Goal: Information Seeking & Learning: Learn about a topic

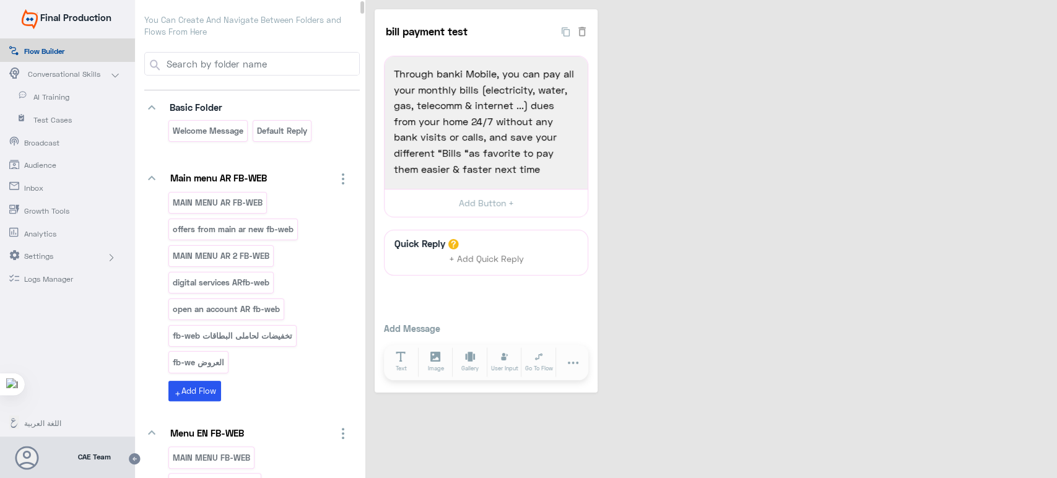
click at [303, 67] on input at bounding box center [262, 64] width 194 height 22
paste input "Face ID"
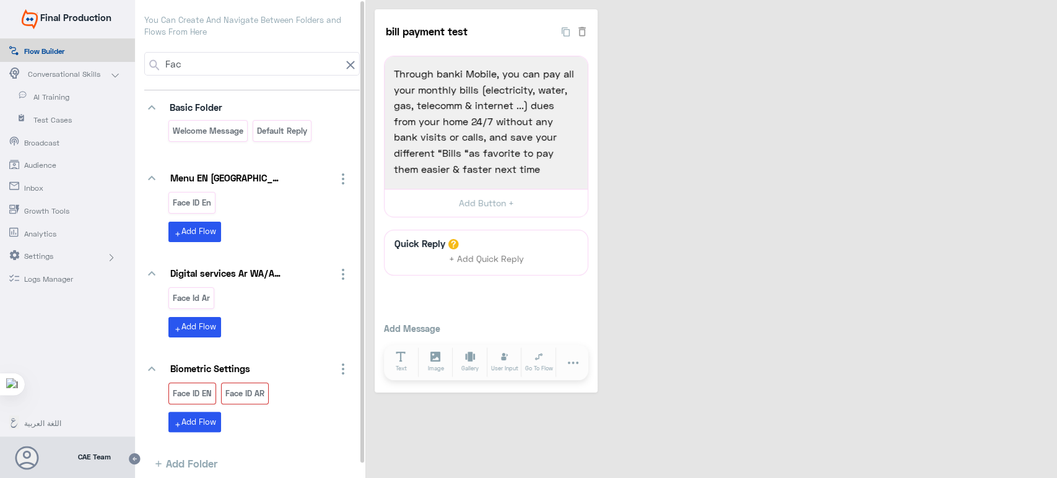
scroll to position [15, 0]
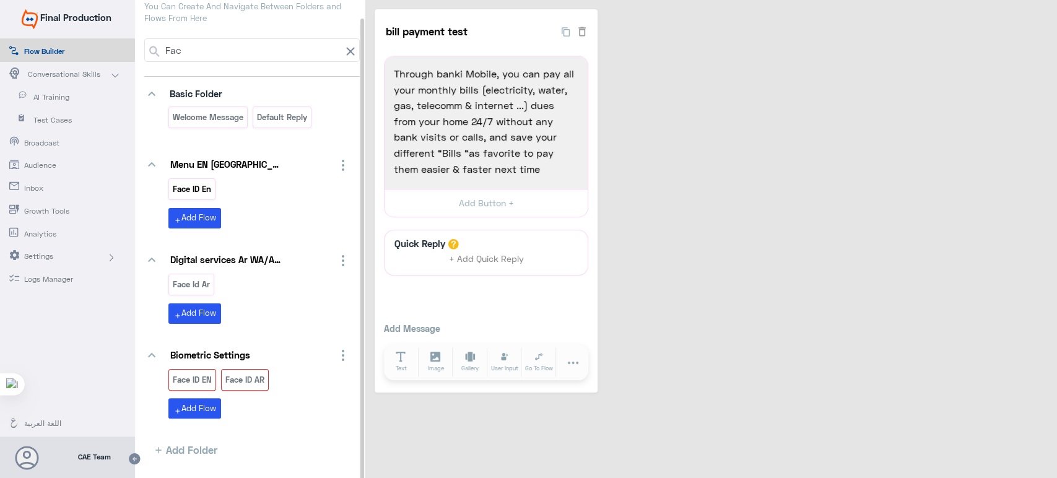
type input "Fac"
click at [198, 182] on p "Face ID En" at bounding box center [192, 189] width 40 height 14
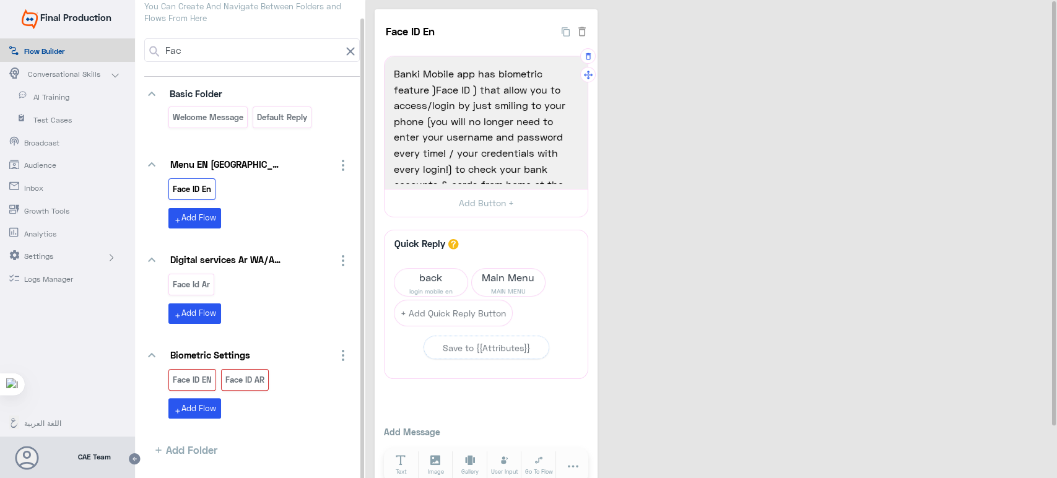
scroll to position [81, 0]
click at [431, 277] on span "back" at bounding box center [431, 277] width 73 height 17
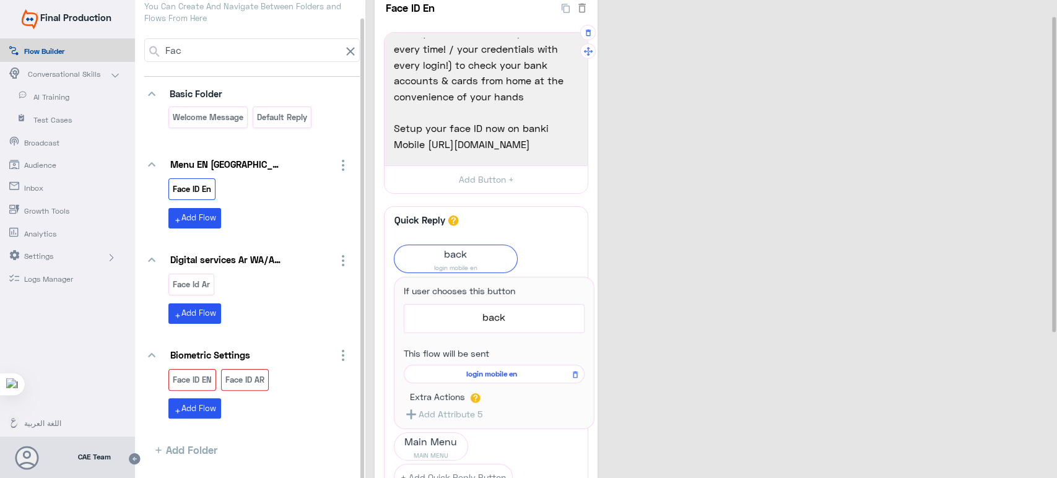
scroll to position [0, 0]
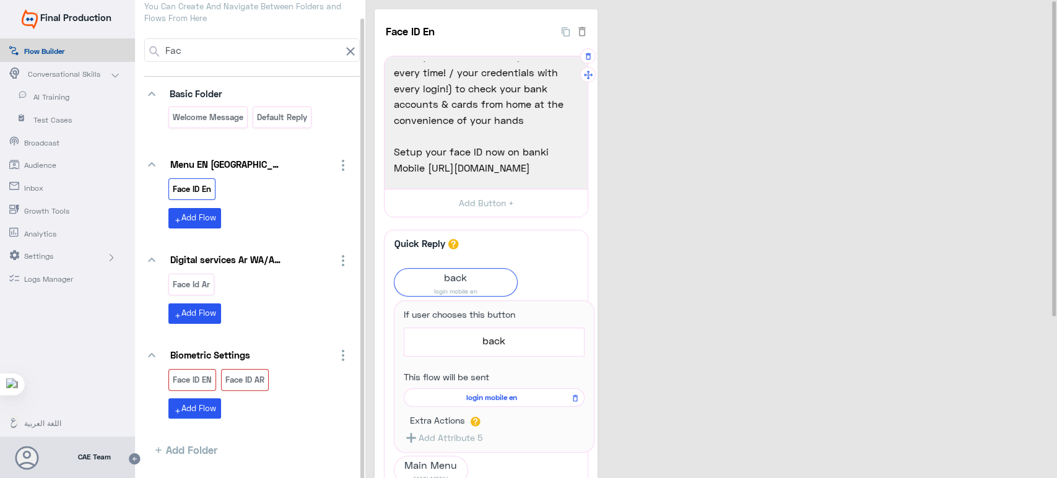
drag, startPoint x: 542, startPoint y: 165, endPoint x: 428, endPoint y: 173, distance: 114.2
click at [428, 173] on span "Setup your face ID now on banki Mobile [URL][DOMAIN_NAME]" at bounding box center [486, 160] width 185 height 32
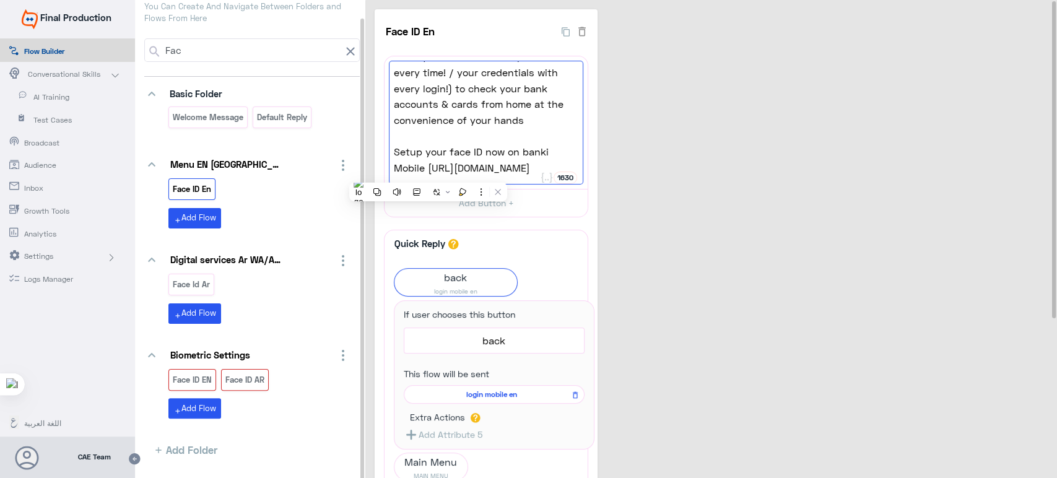
click at [768, 212] on div "Face ID En 40 Banki Mobile app has biometric feature )Face ID ) that allow you …" at bounding box center [713, 344] width 677 height 671
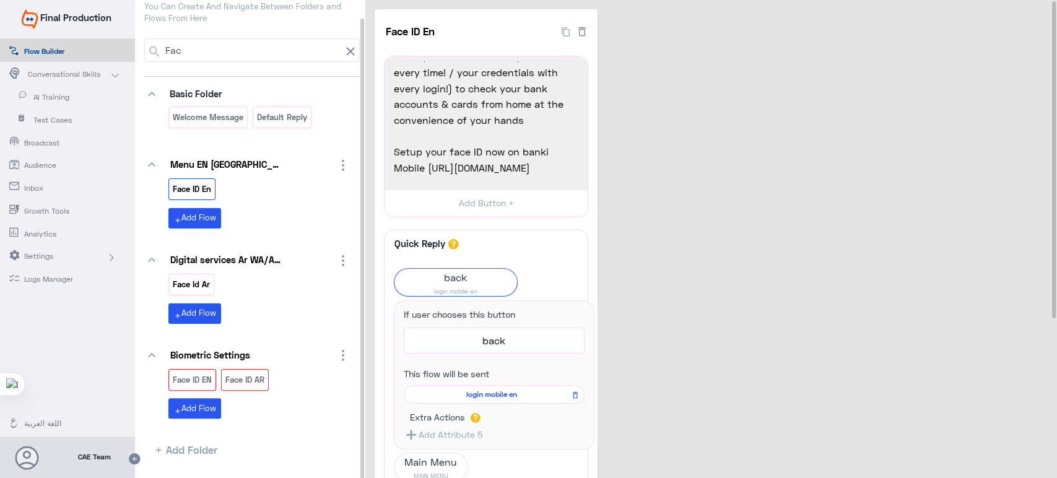
click at [182, 291] on div "Face Id Ar" at bounding box center [191, 285] width 46 height 22
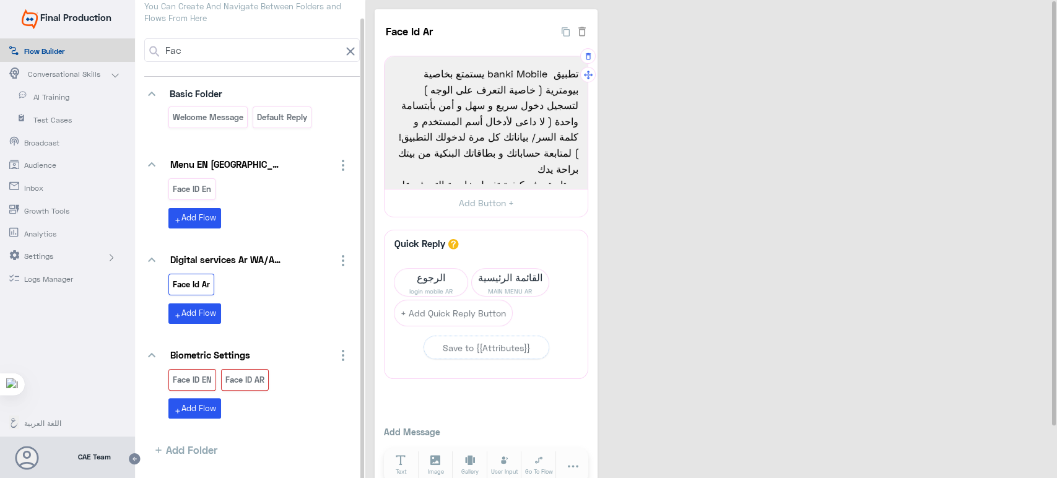
scroll to position [97, 0]
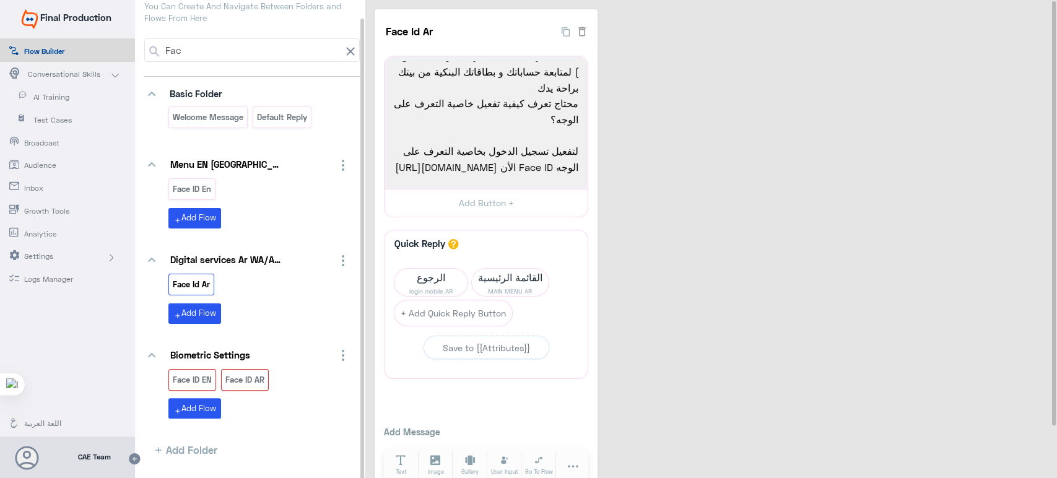
click at [290, 41] on input "Fac" at bounding box center [253, 50] width 178 height 22
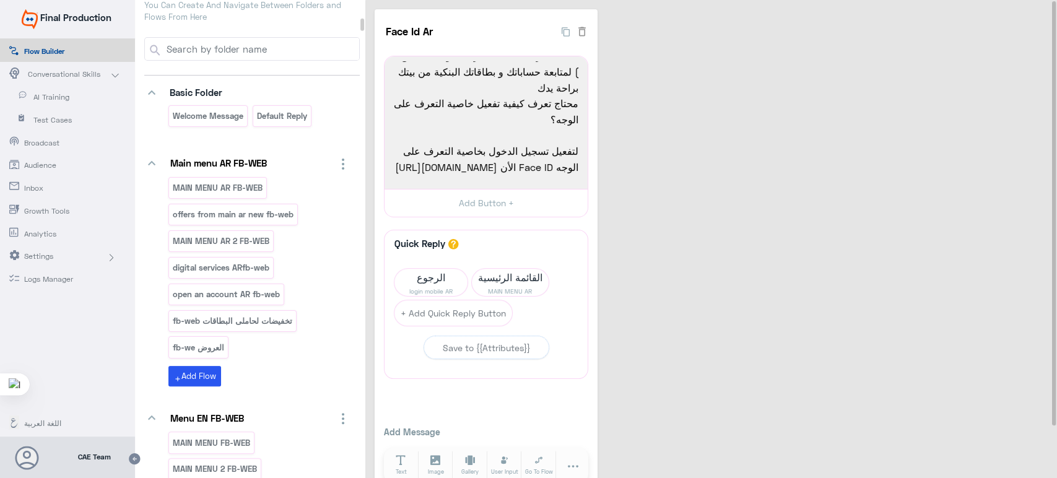
paste input "International spending."
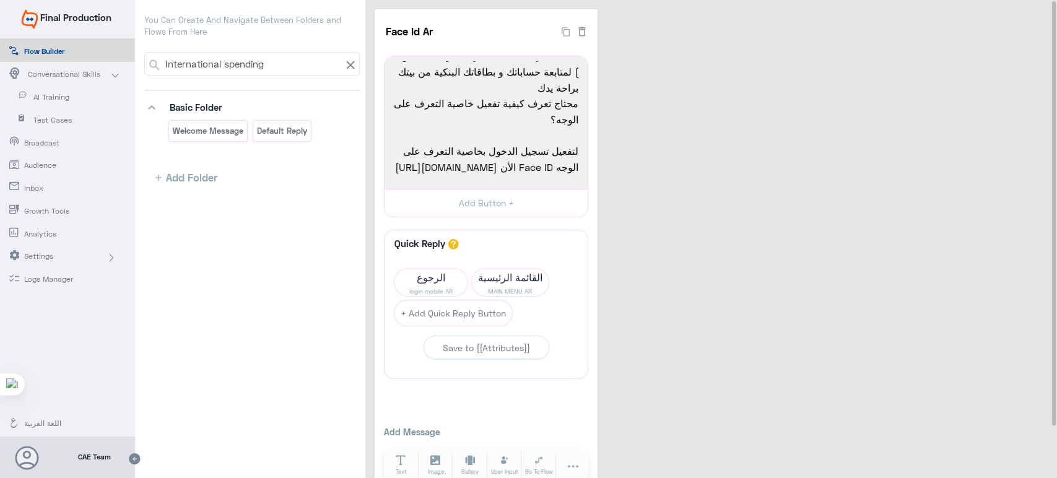
scroll to position [0, 0]
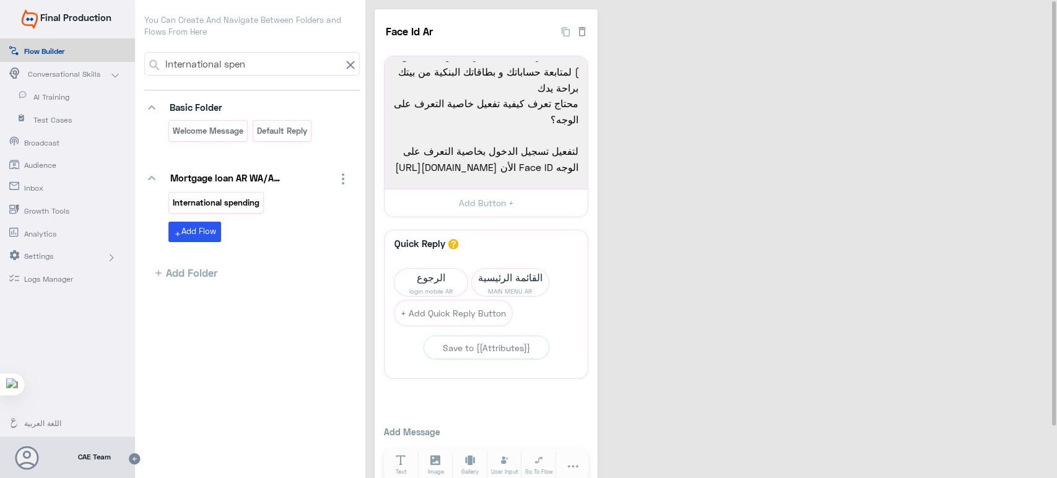
type input "International spen"
click at [253, 201] on p "International spending" at bounding box center [216, 203] width 89 height 14
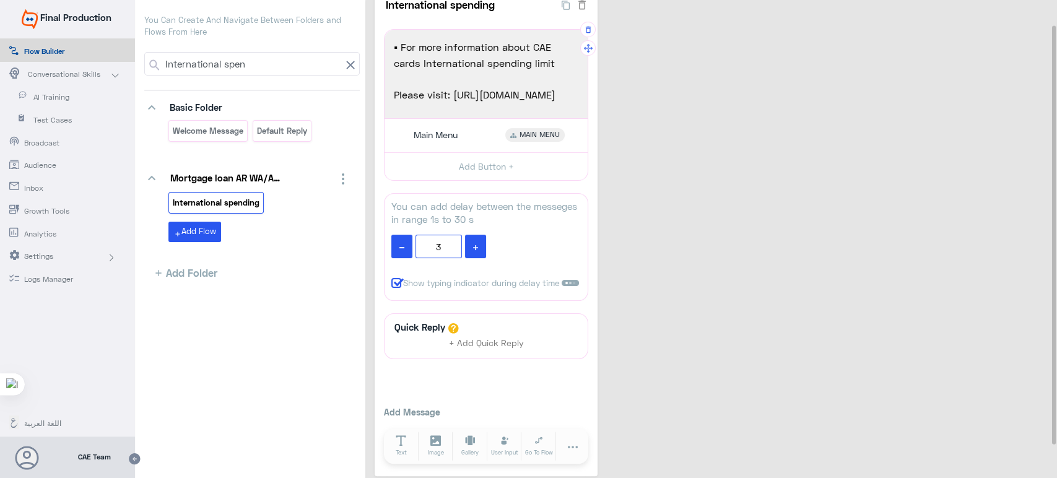
scroll to position [36, 0]
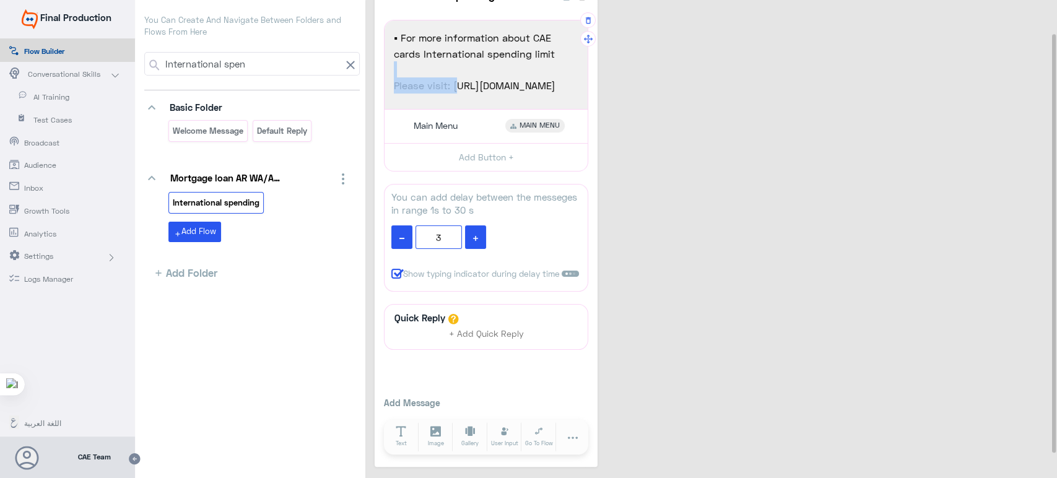
drag, startPoint x: 558, startPoint y: 87, endPoint x: 516, endPoint y: 76, distance: 43.7
click at [516, 76] on div "▪ For more information about CAE cards International spending limit Please visi…" at bounding box center [486, 65] width 194 height 80
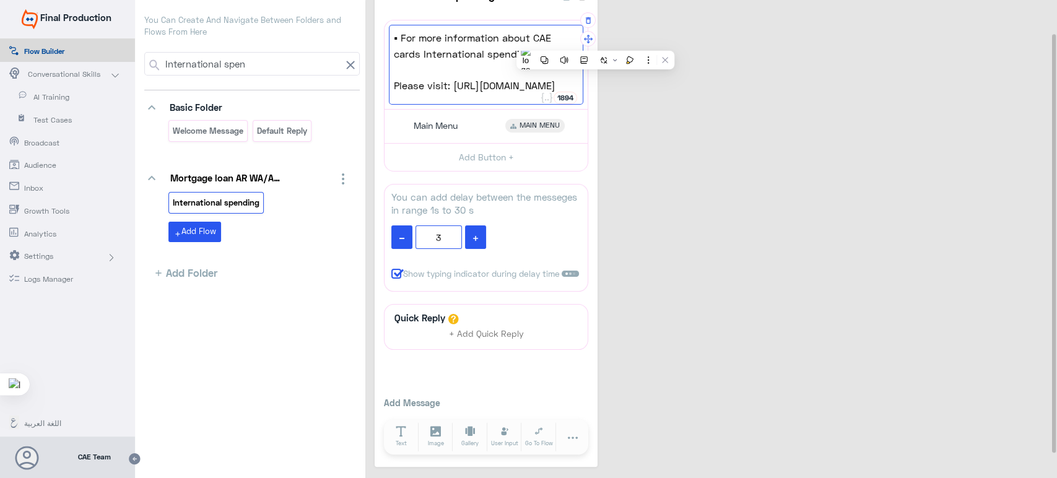
click at [556, 82] on span "Please visit: [URL][DOMAIN_NAME]" at bounding box center [486, 85] width 185 height 16
drag, startPoint x: 556, startPoint y: 82, endPoint x: 452, endPoint y: 88, distance: 104.2
click at [452, 88] on span "Please visit: [URL][DOMAIN_NAME]" at bounding box center [486, 85] width 185 height 16
drag, startPoint x: 452, startPoint y: 85, endPoint x: 554, endPoint y: 83, distance: 102.8
click at [554, 83] on span "Please visit: [URL][DOMAIN_NAME]" at bounding box center [486, 85] width 185 height 16
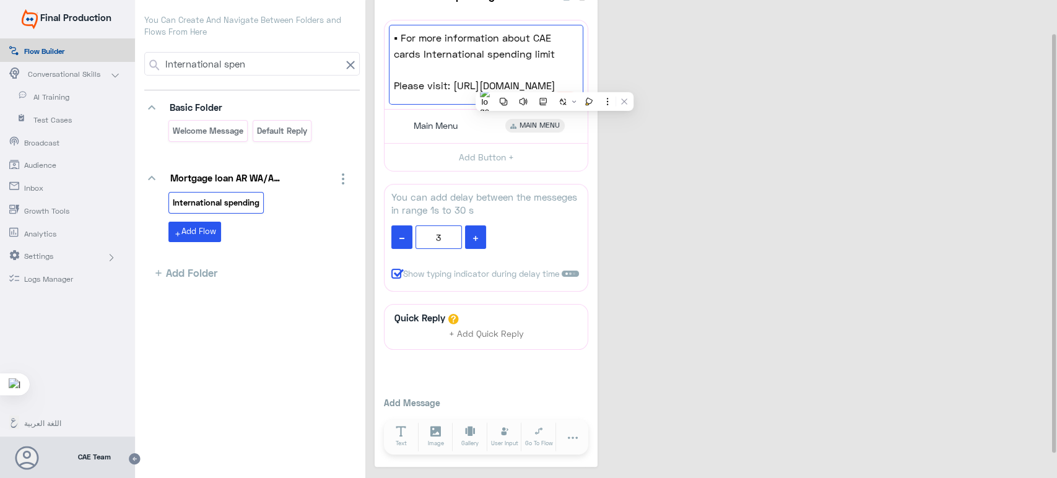
click at [634, 71] on div "International spending 28 ▪ For more information about CAE cards International …" at bounding box center [713, 220] width 677 height 494
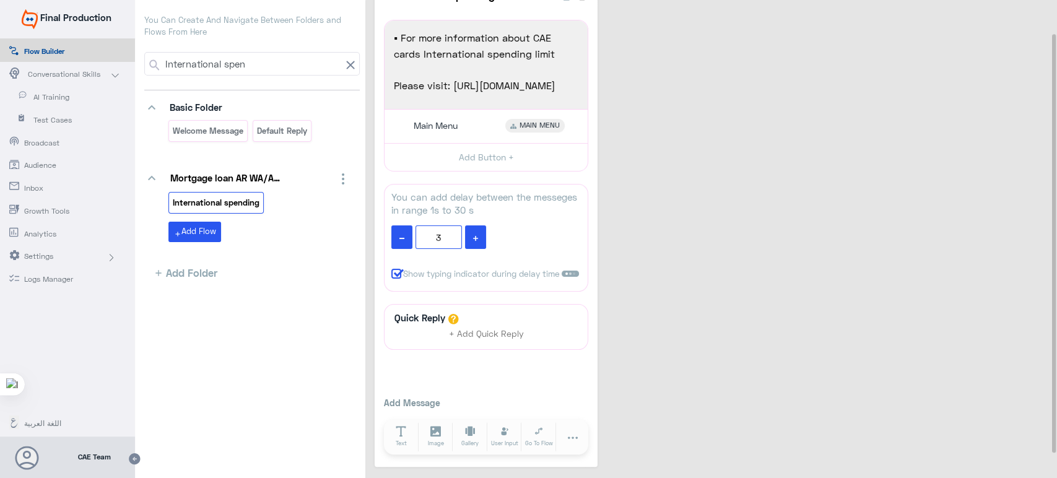
click at [27, 256] on span "Settings" at bounding box center [60, 256] width 72 height 11
click at [582, 184] on button "button" at bounding box center [587, 184] width 15 height 15
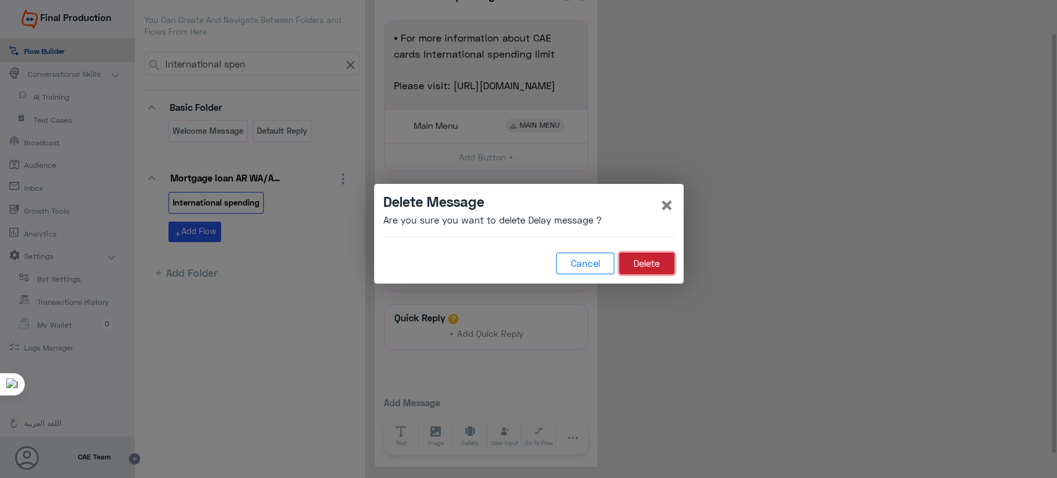
click at [651, 265] on button "Delete" at bounding box center [646, 264] width 55 height 22
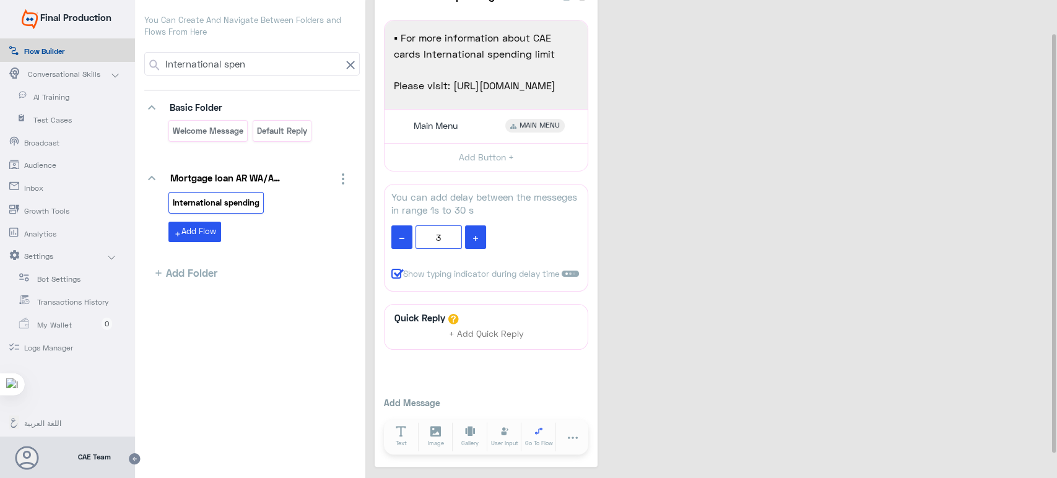
scroll to position [0, 0]
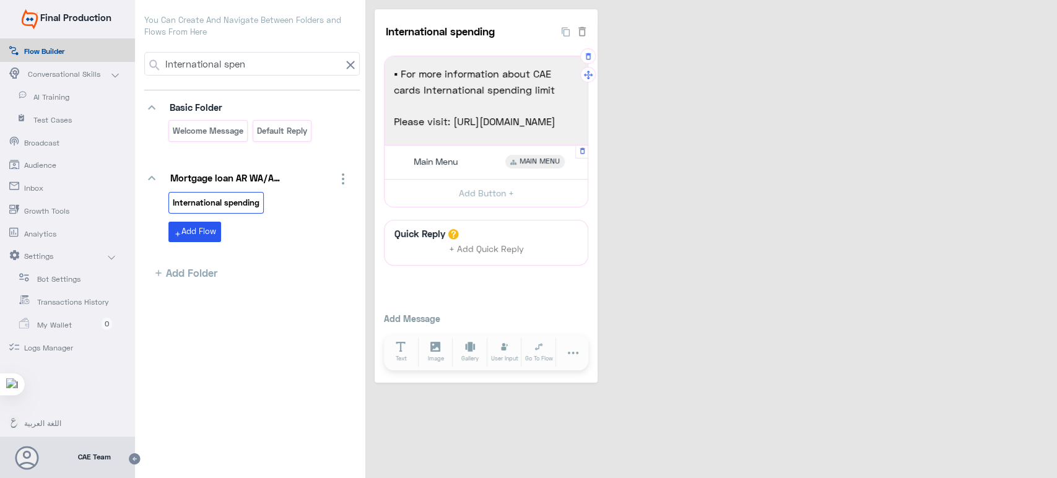
click at [476, 172] on div "Main Menu MAIN MENU" at bounding box center [487, 163] width 194 height 24
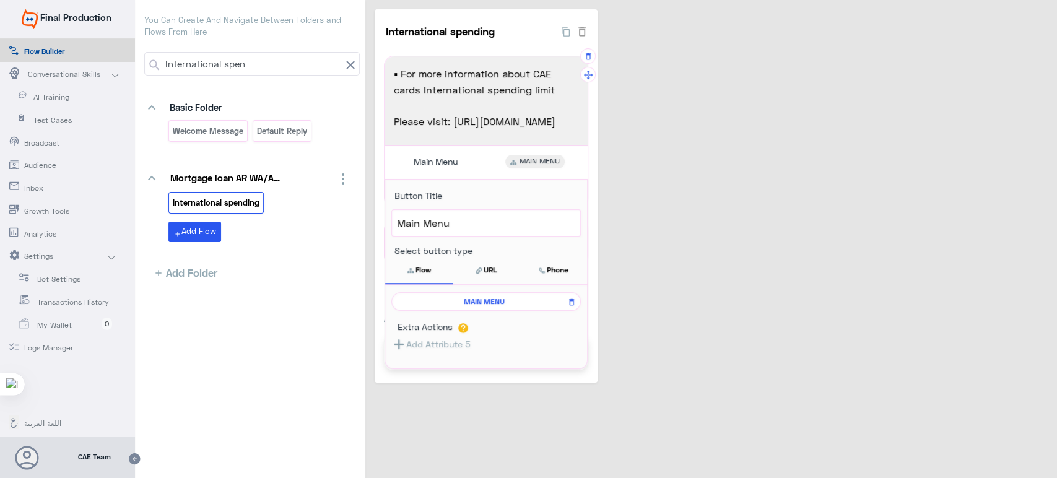
drag, startPoint x: 554, startPoint y: 123, endPoint x: 454, endPoint y: 127, distance: 100.4
click at [454, 127] on span "Please visit: [URL][DOMAIN_NAME]" at bounding box center [486, 121] width 185 height 16
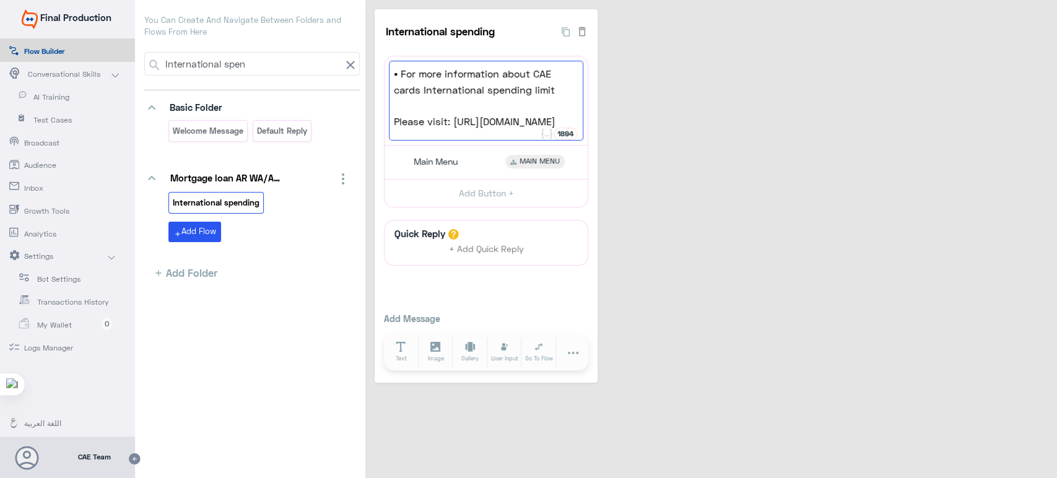
click at [657, 85] on div "International spending 28 ▪ For more information about CAE cards International …" at bounding box center [713, 195] width 677 height 373
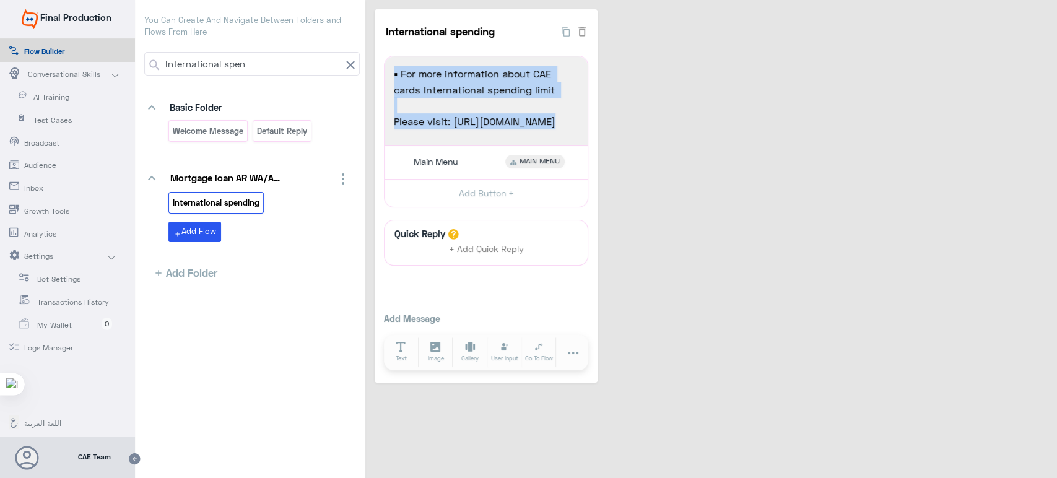
click at [657, 85] on div "International spending 28 ▪ For more information about CAE cards International …" at bounding box center [713, 195] width 677 height 373
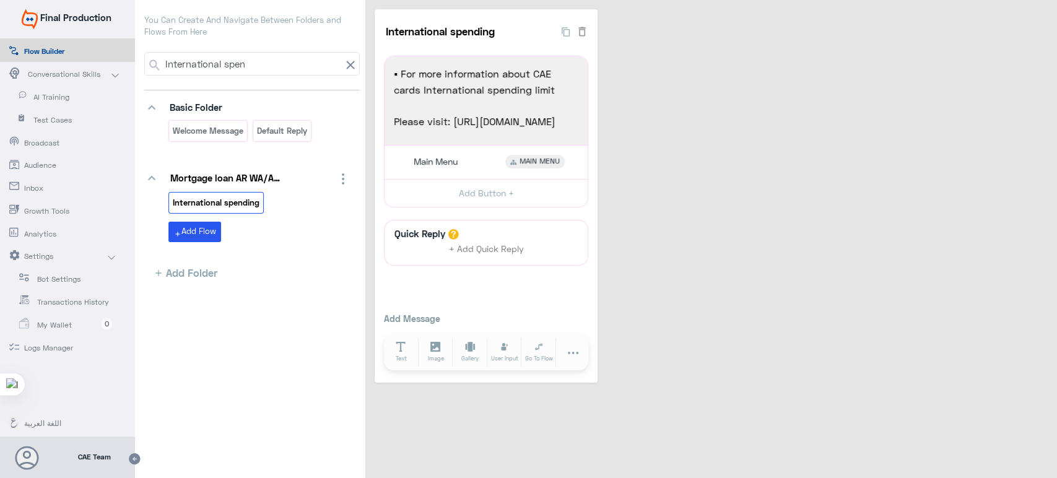
click at [346, 68] on icon at bounding box center [350, 65] width 8 height 8
